Goal: Transaction & Acquisition: Purchase product/service

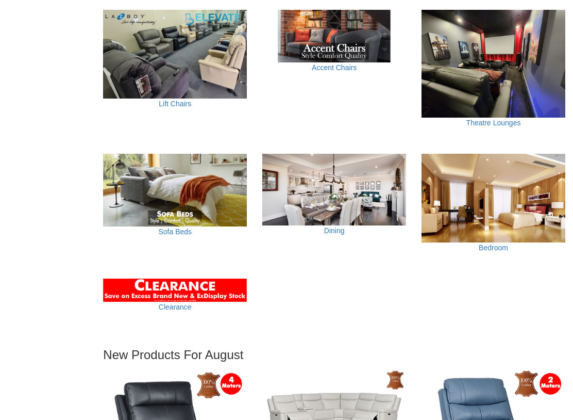
scroll to position [648, 0]
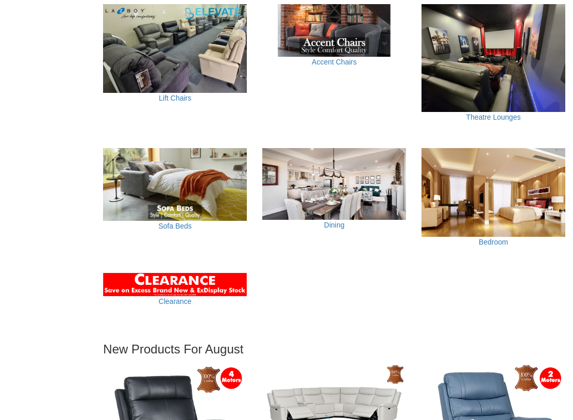
click at [501, 170] on img at bounding box center [494, 192] width 144 height 89
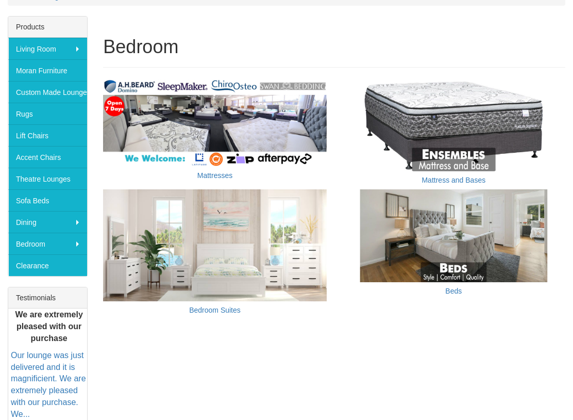
scroll to position [173, 0]
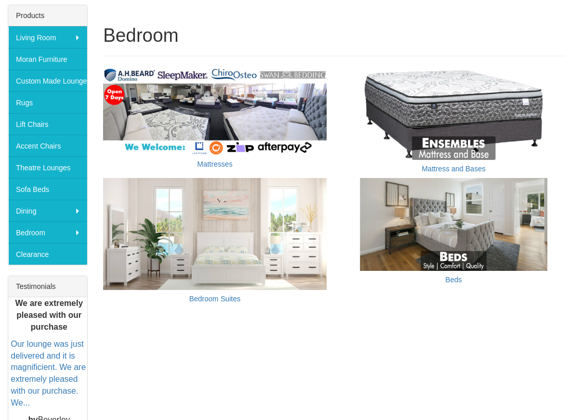
click at [497, 115] on img at bounding box center [453, 113] width 223 height 93
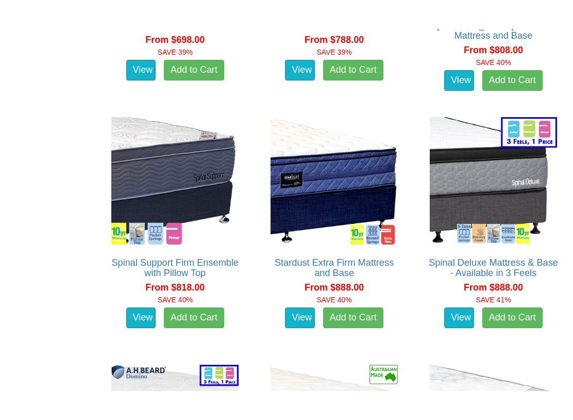
scroll to position [1316, 0]
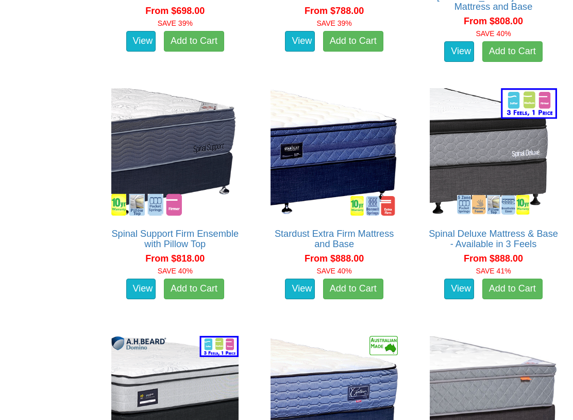
click at [525, 178] on img at bounding box center [493, 152] width 133 height 133
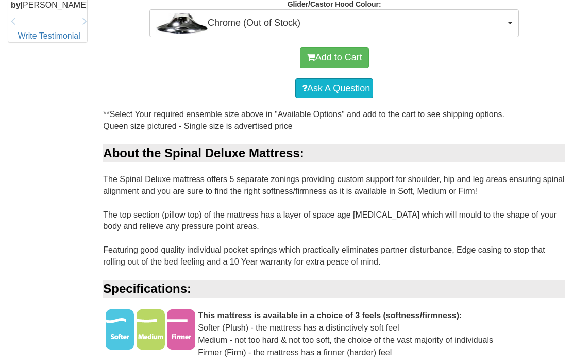
scroll to position [571, 0]
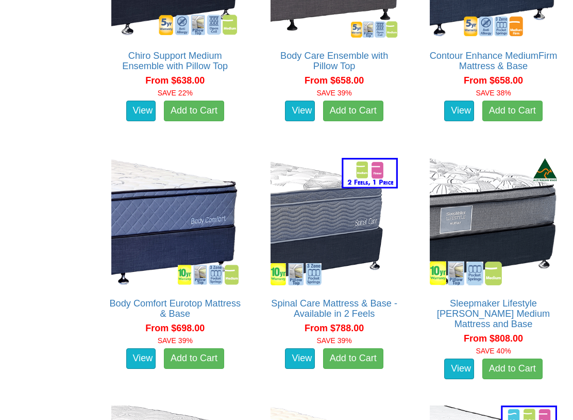
scroll to position [998, 0]
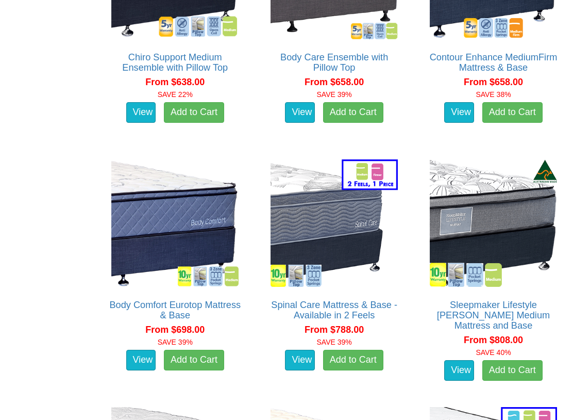
click at [510, 226] on img at bounding box center [493, 223] width 133 height 133
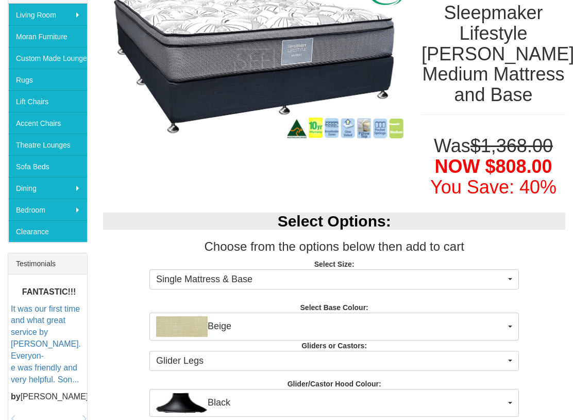
scroll to position [248, 0]
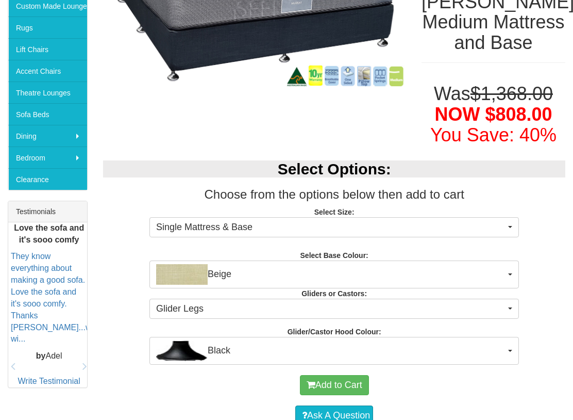
click at [504, 222] on span "Single Mattress & Base" at bounding box center [331, 227] width 350 height 13
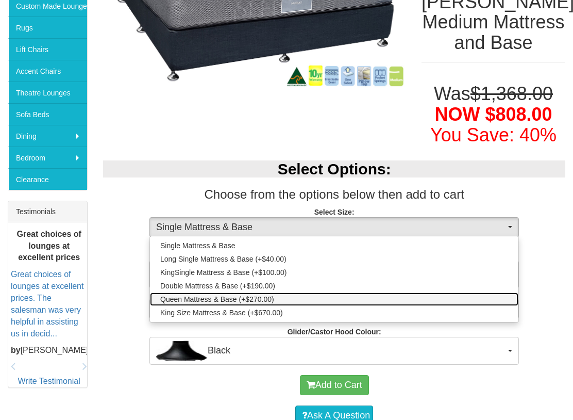
click at [259, 300] on span "Queen Mattress & Base (+$270.00)" at bounding box center [217, 299] width 114 height 10
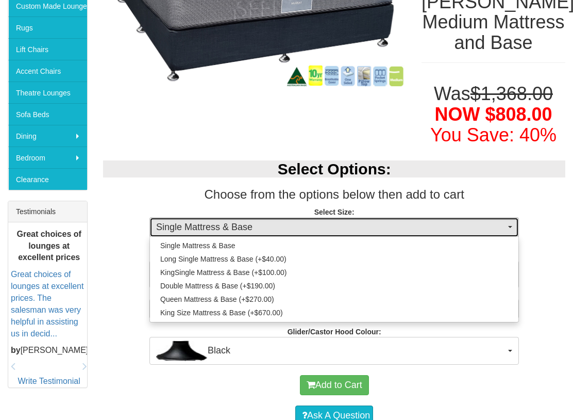
select select "1202"
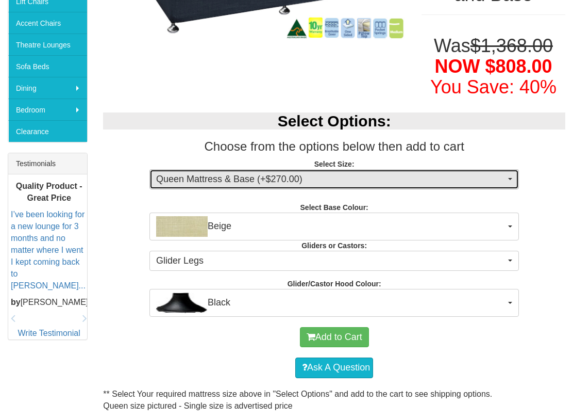
scroll to position [301, 0]
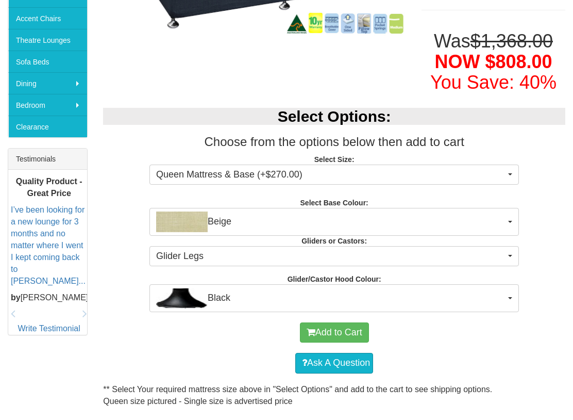
click at [338, 330] on button "Add to Cart" at bounding box center [334, 332] width 69 height 21
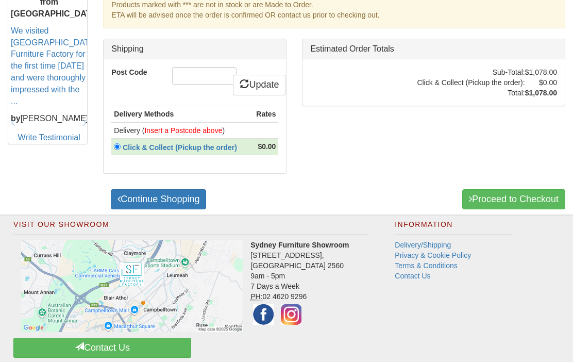
scroll to position [508, 0]
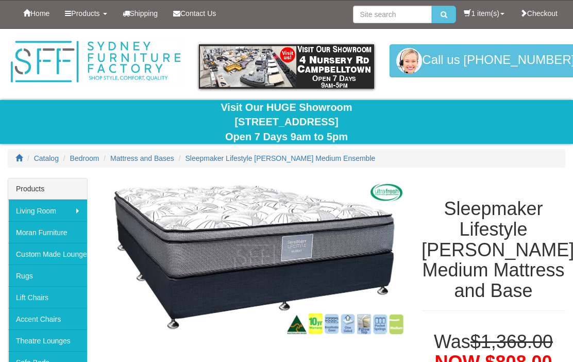
select select "1202"
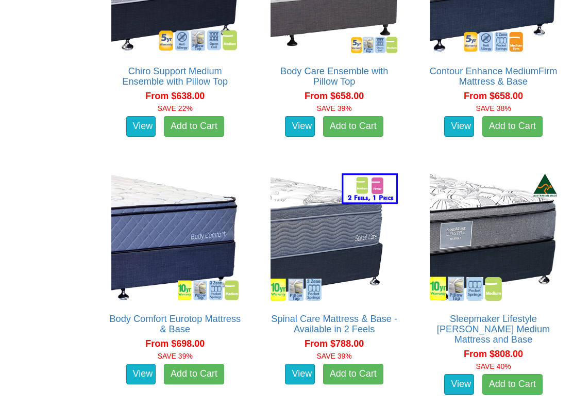
scroll to position [984, 0]
click at [148, 361] on link "View" at bounding box center [141, 373] width 30 height 21
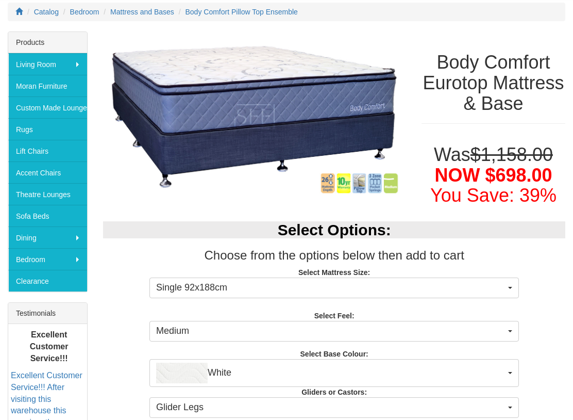
scroll to position [146, 0]
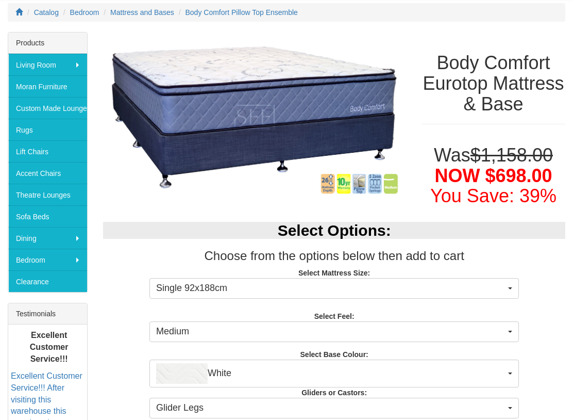
click at [498, 289] on span "Single 92x188cm" at bounding box center [331, 288] width 350 height 13
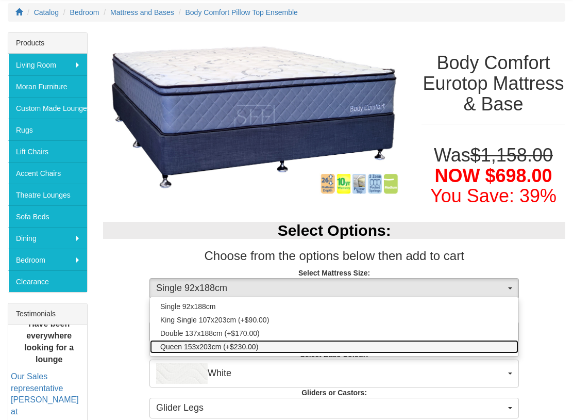
click at [252, 344] on span "Queen 153x203cm (+$230.00)" at bounding box center [209, 346] width 98 height 10
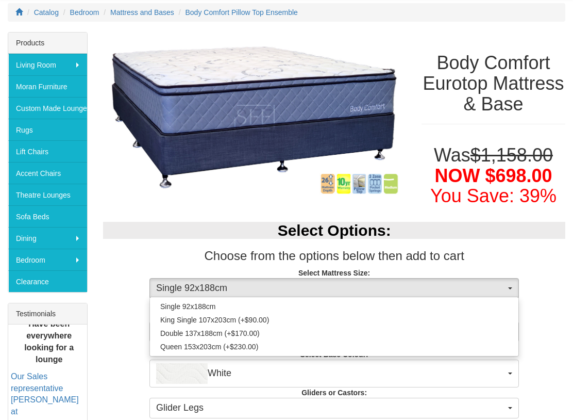
select select "1876"
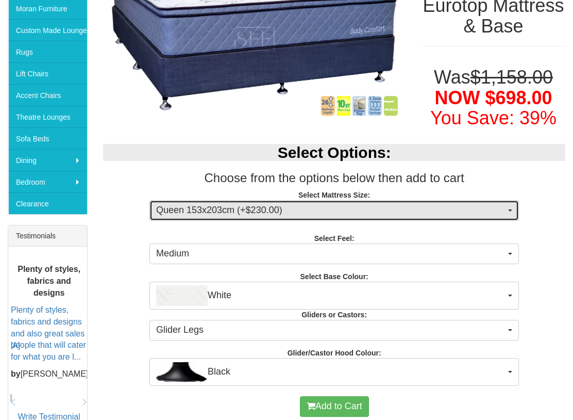
scroll to position [224, 0]
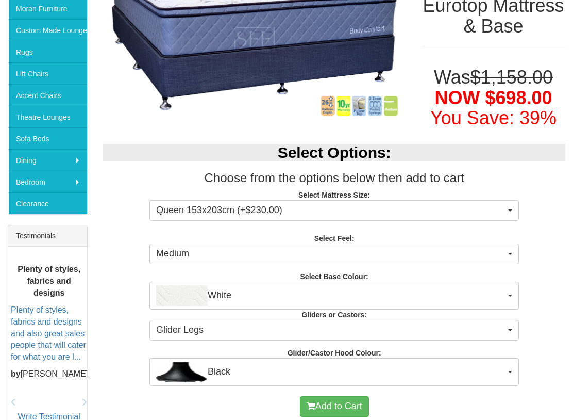
click at [501, 296] on span "White" at bounding box center [331, 295] width 350 height 21
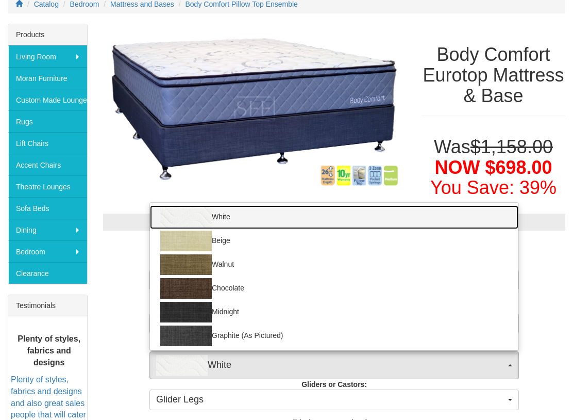
scroll to position [152, 0]
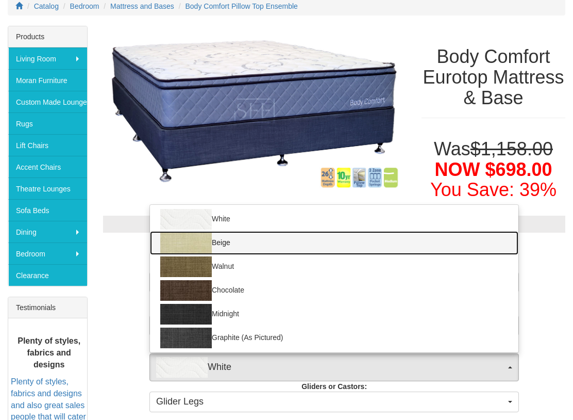
click at [200, 245] on img at bounding box center [186, 243] width 52 height 21
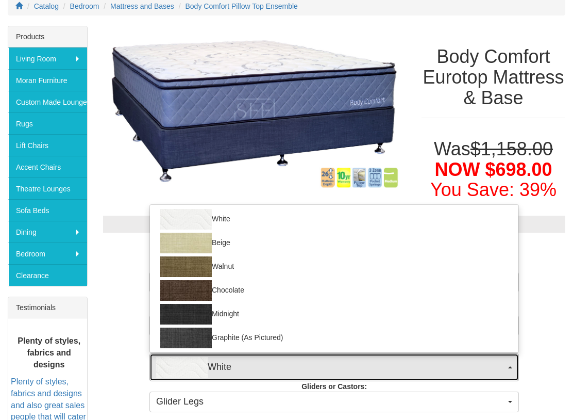
select select "1205"
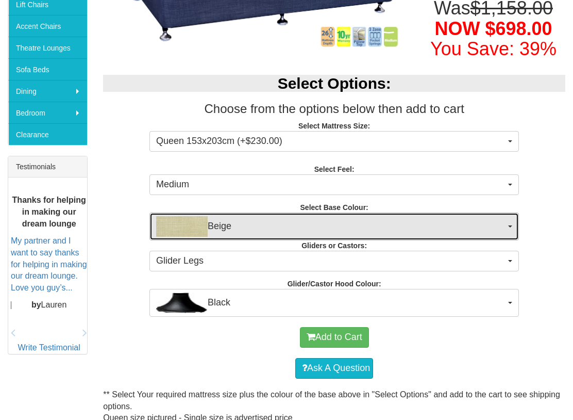
scroll to position [294, 0]
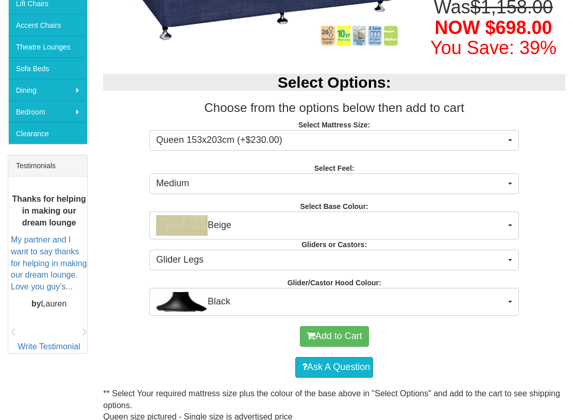
click at [344, 339] on button "Add to Cart" at bounding box center [334, 336] width 69 height 21
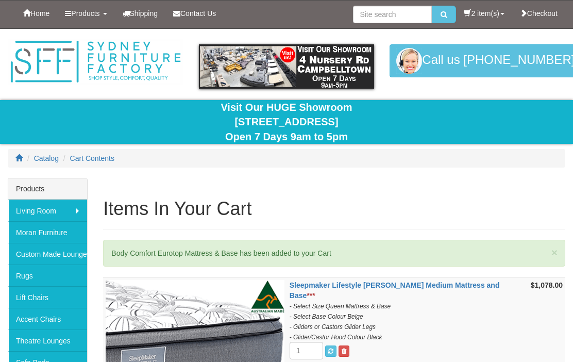
click at [489, 16] on link "2 item(s)" at bounding box center [484, 14] width 56 height 26
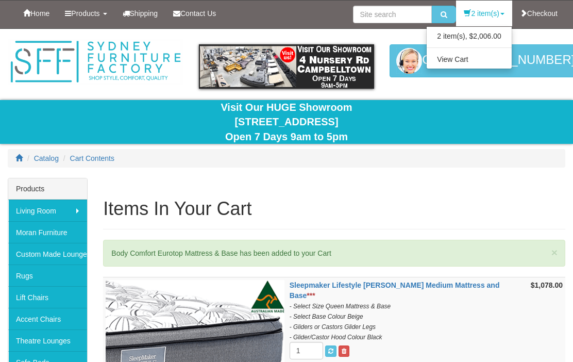
click at [472, 60] on link "View Cart" at bounding box center [469, 59] width 85 height 13
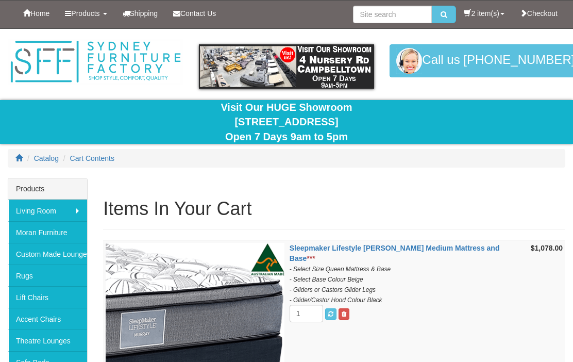
click at [481, 9] on link "2 item(s)" at bounding box center [484, 14] width 56 height 26
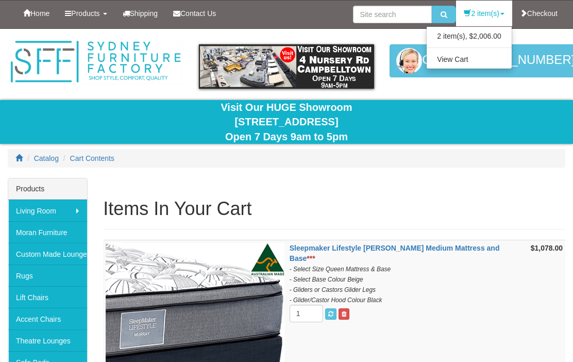
click at [441, 61] on link "View Cart" at bounding box center [469, 59] width 85 height 13
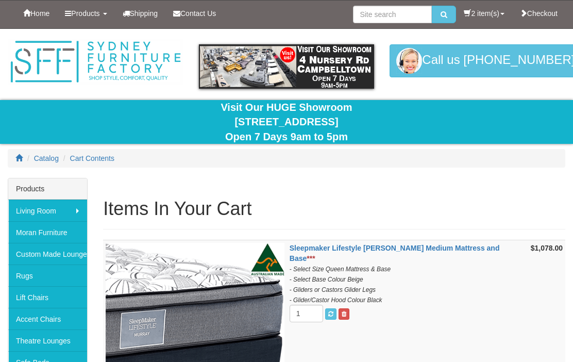
click at [484, 16] on link "2 item(s)" at bounding box center [484, 14] width 56 height 26
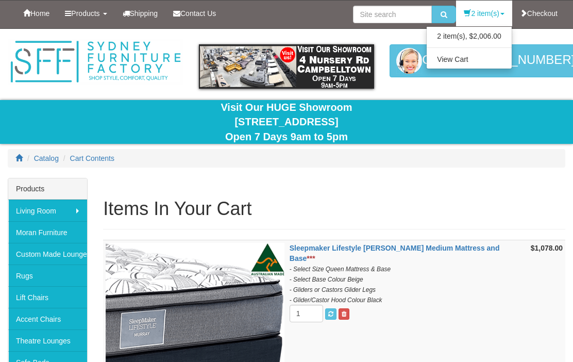
click at [476, 64] on link "View Cart" at bounding box center [469, 59] width 85 height 13
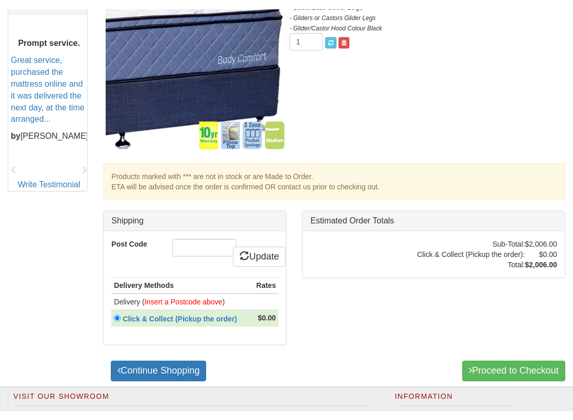
scroll to position [465, 0]
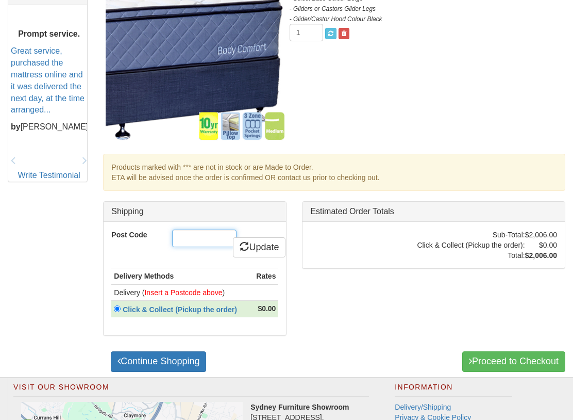
click at [198, 236] on input "Post Code" at bounding box center [204, 238] width 64 height 18
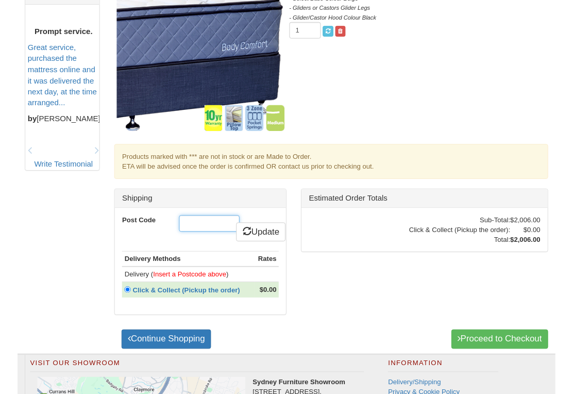
scroll to position [465, 0]
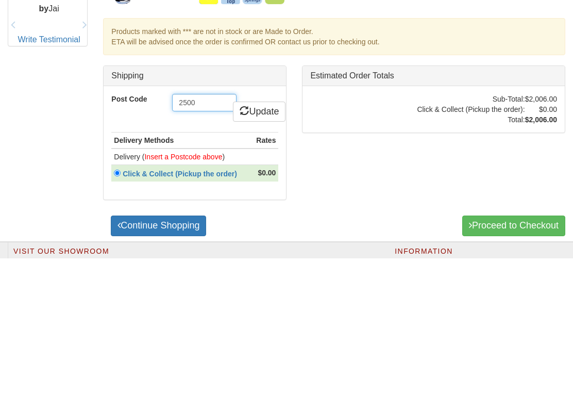
type input "2500"
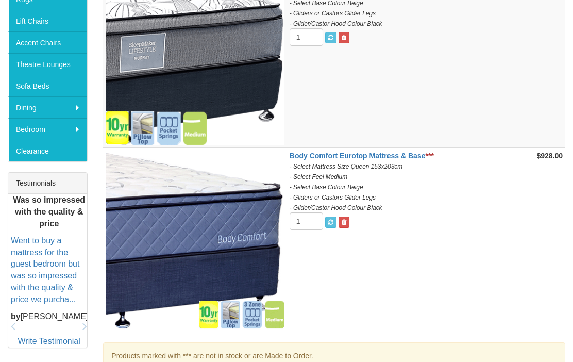
scroll to position [276, 0]
